Goal: Transaction & Acquisition: Purchase product/service

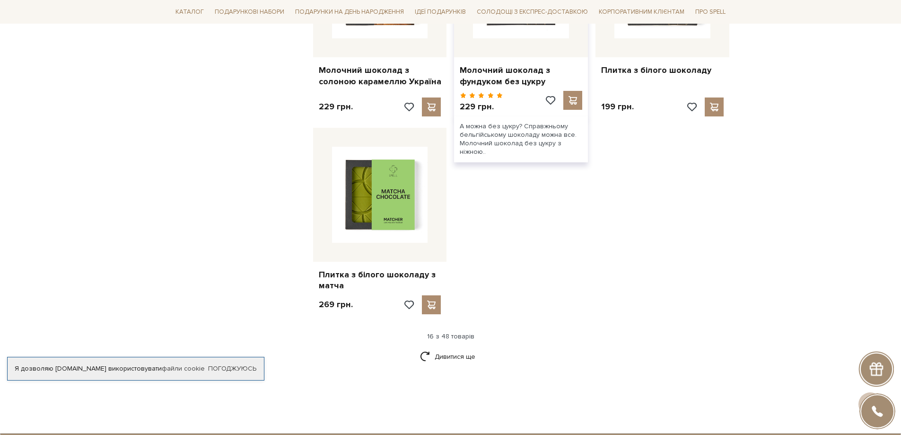
scroll to position [1135, 0]
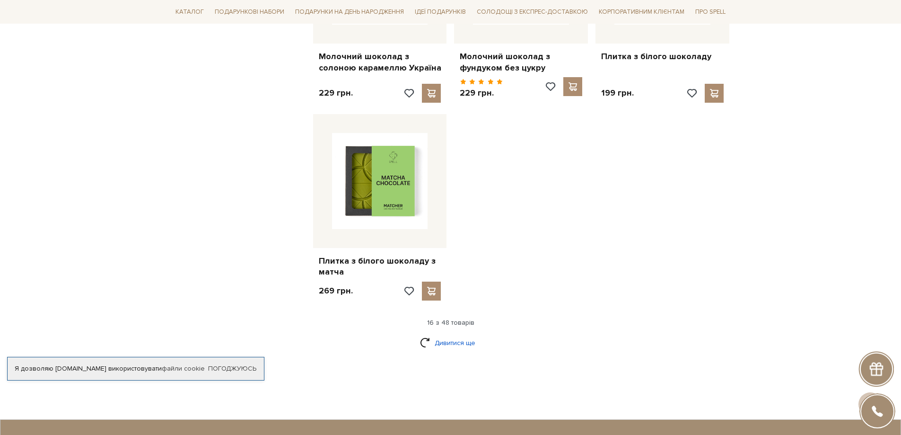
click at [457, 334] on link "Дивитися ще" at bounding box center [450, 342] width 61 height 17
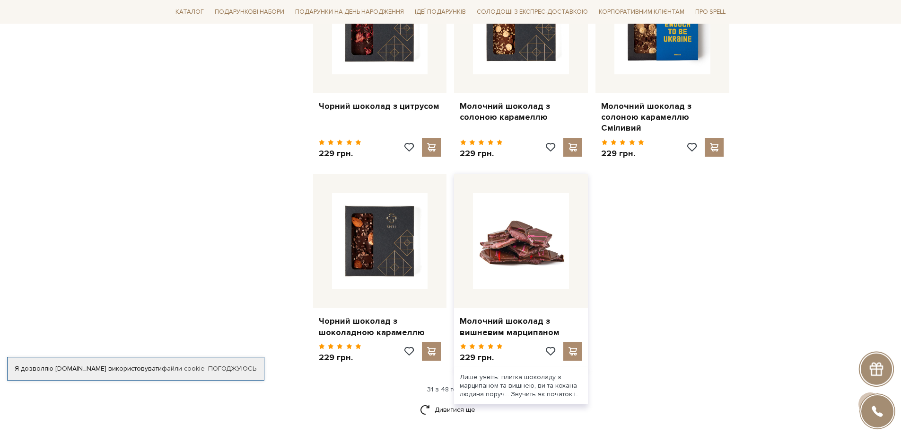
scroll to position [2318, 0]
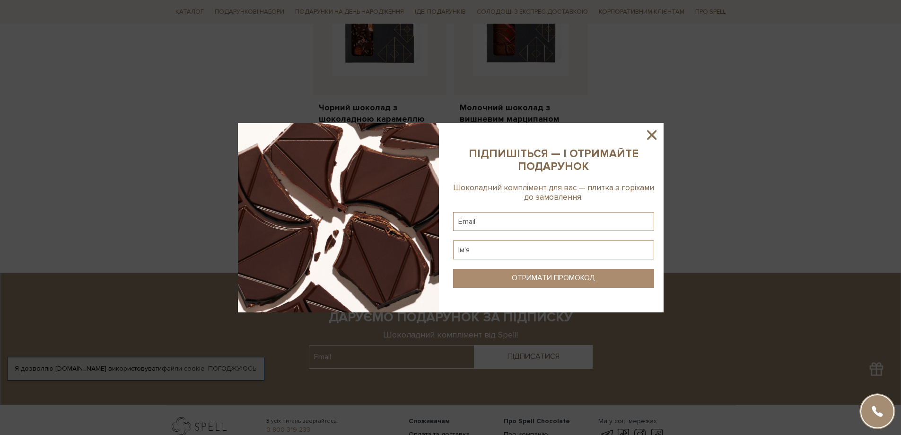
click at [650, 133] on icon at bounding box center [651, 134] width 9 height 9
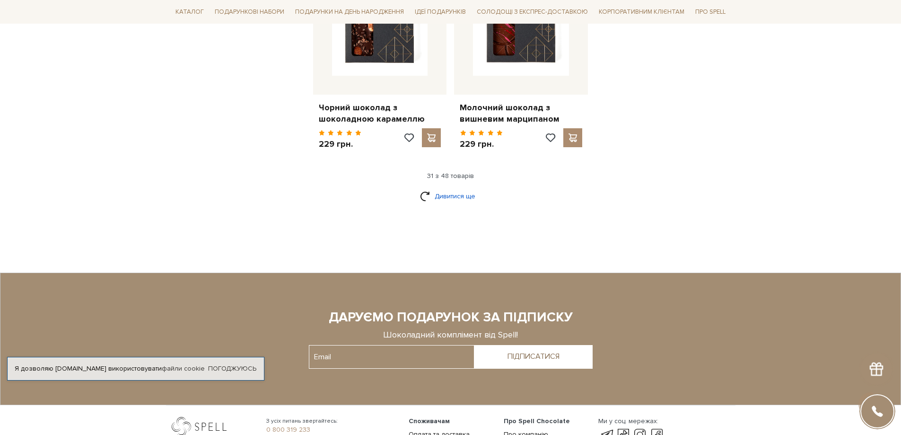
click at [443, 189] on link "Дивитися ще" at bounding box center [450, 196] width 61 height 17
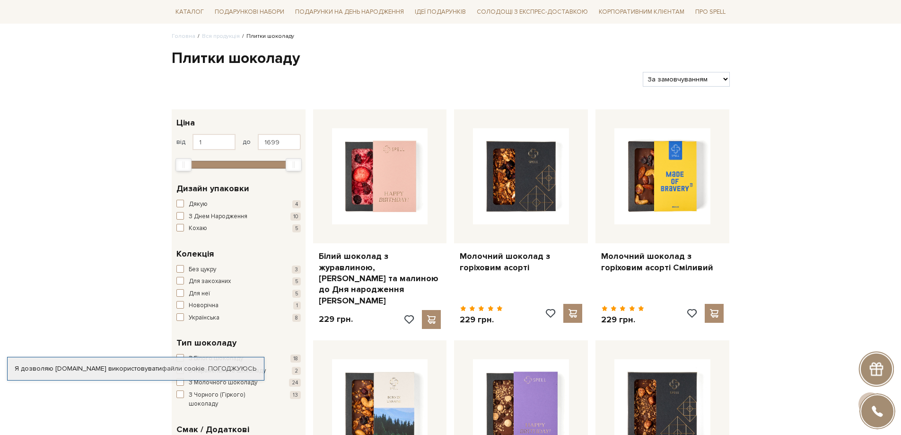
scroll to position [0, 0]
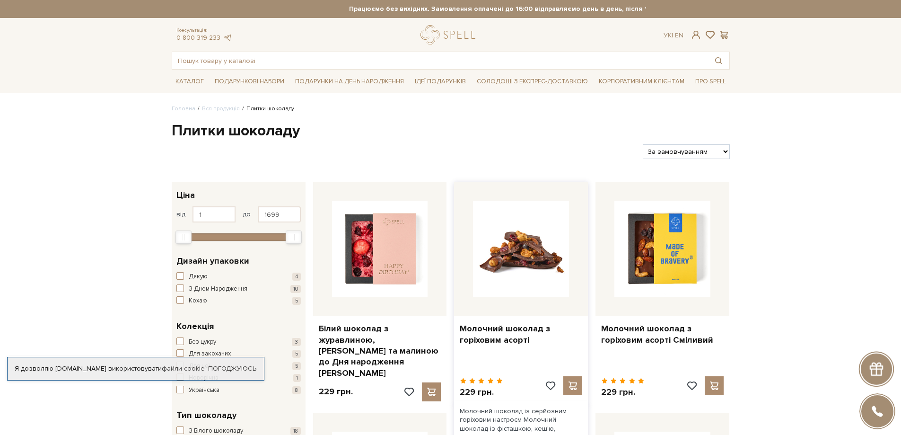
click at [498, 245] on img at bounding box center [521, 249] width 96 height 96
